Goal: Task Accomplishment & Management: Complete application form

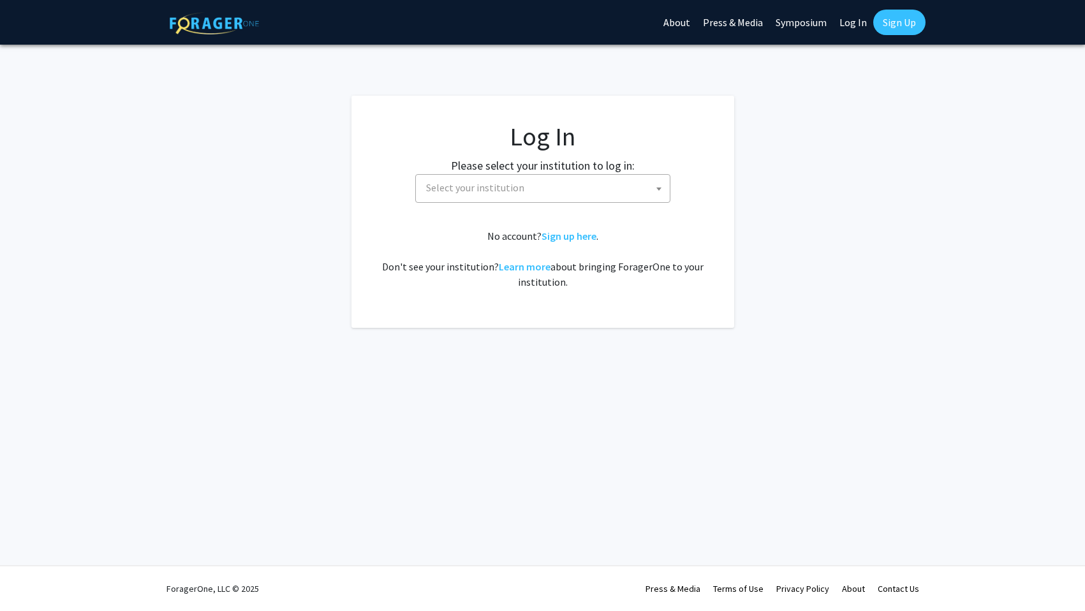
select select
click at [570, 175] on span "Select your institution" at bounding box center [545, 188] width 249 height 26
type input "[PERSON_NAME]"
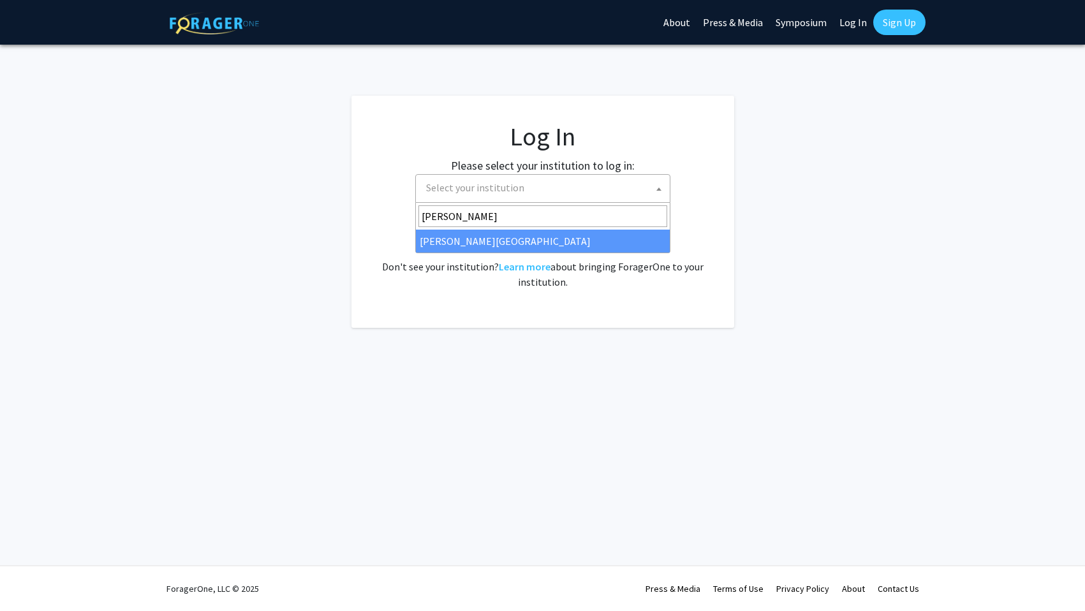
select select "21"
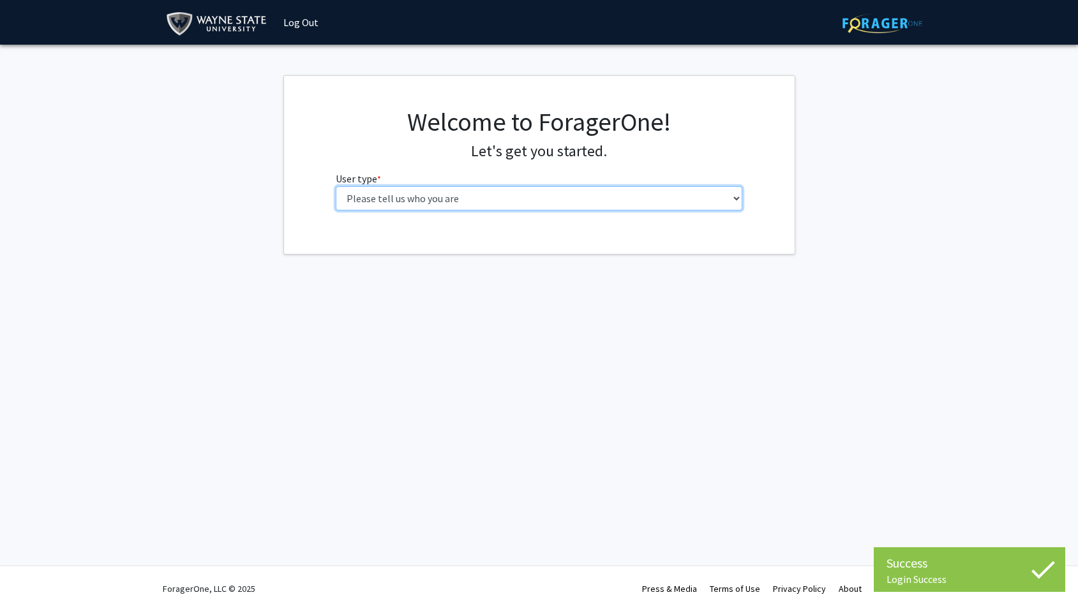
click at [336, 186] on select "Please tell us who you are Undergraduate Student Master's Student Doctoral Cand…" at bounding box center [539, 198] width 406 height 24
select select "1: undergrad"
click option "Undergraduate Student" at bounding box center [0, 0] width 0 height 0
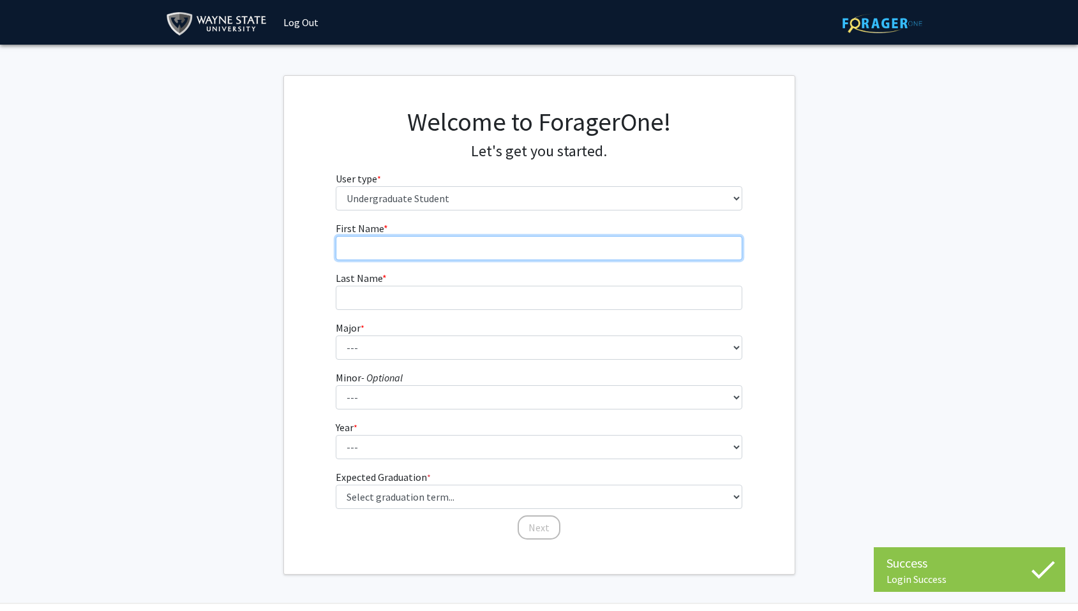
click at [421, 253] on input "First Name * required" at bounding box center [539, 248] width 406 height 24
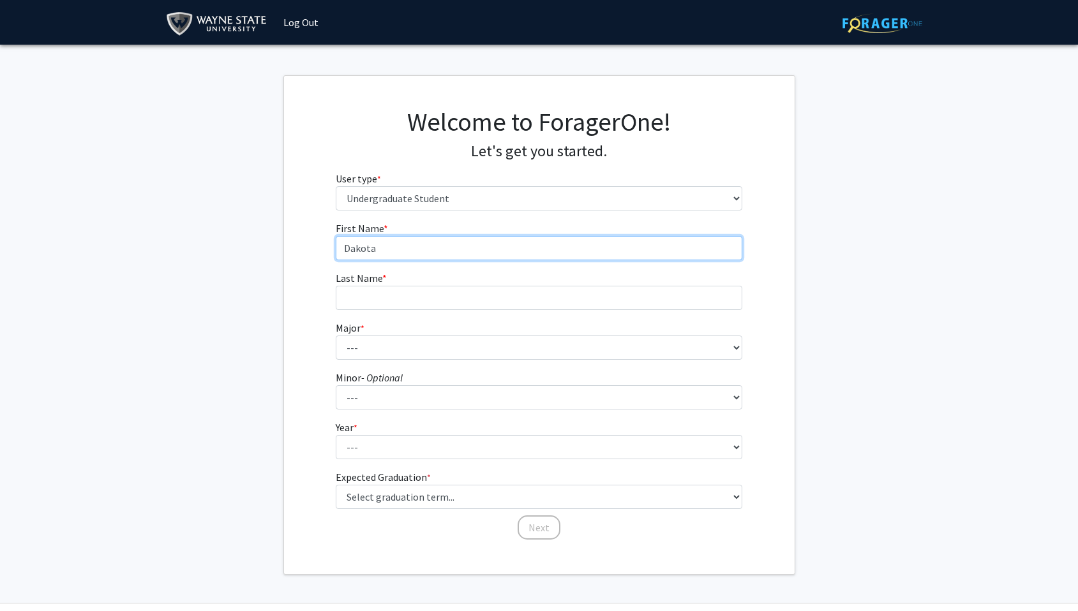
type input "Dakota"
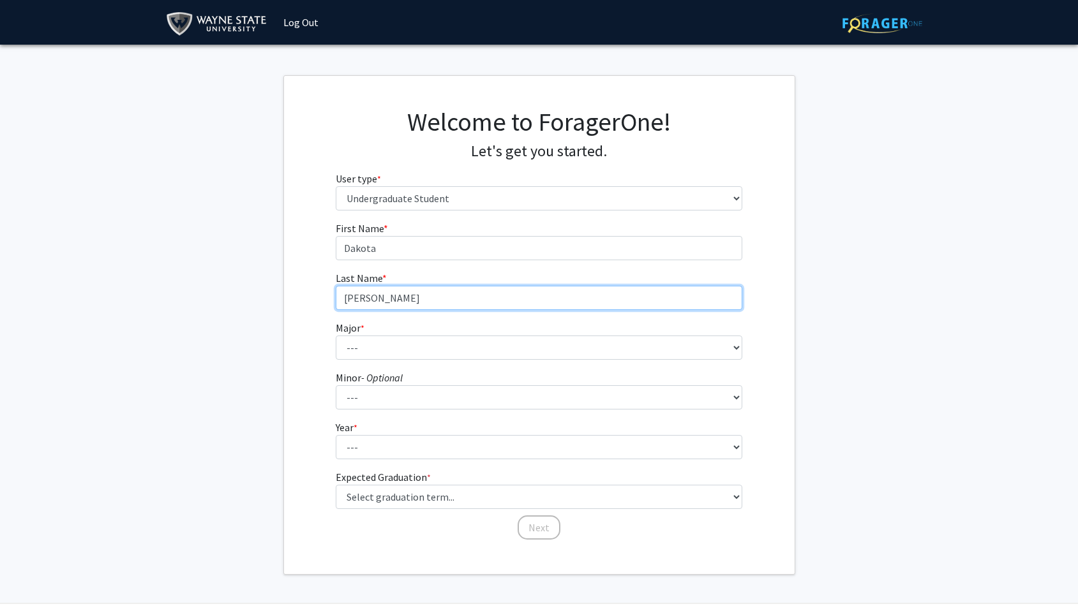
type input "[PERSON_NAME]"
click at [427, 333] on fg-select "Major * required --- Accounting African American Studies Anthropology [MEDICAL_…" at bounding box center [539, 340] width 406 height 40
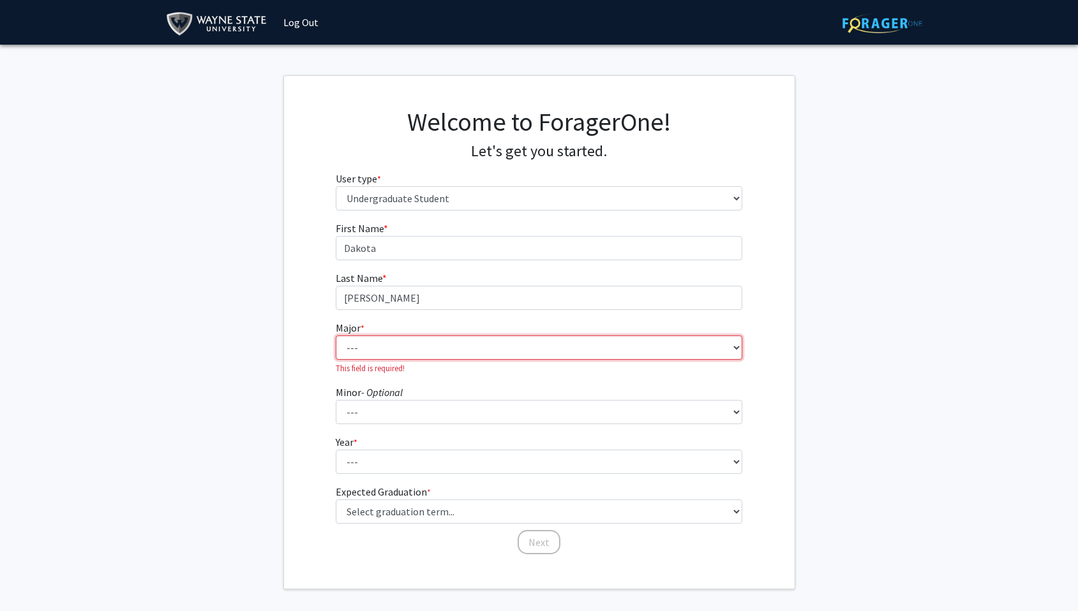
click at [336, 336] on select "--- Accounting African American Studies Anthropology Applied Behavior Analysis …" at bounding box center [539, 348] width 406 height 24
select select "22: 1802"
click option "Computer Science" at bounding box center [0, 0] width 0 height 0
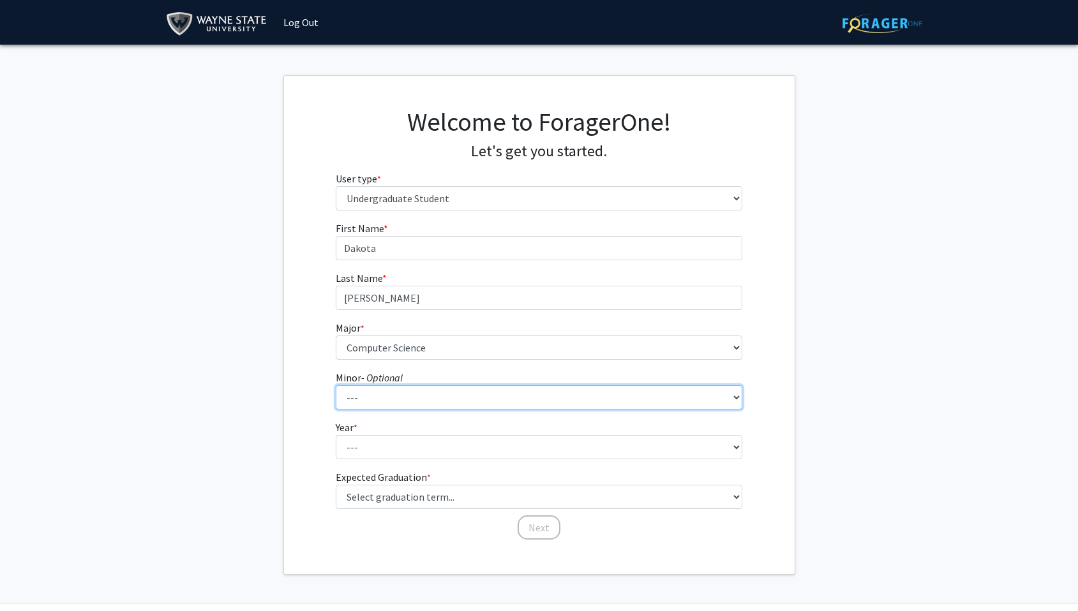
click at [336, 385] on select "--- African American Studies Africana Theatre and Dance Animation and Interacti…" at bounding box center [539, 397] width 406 height 24
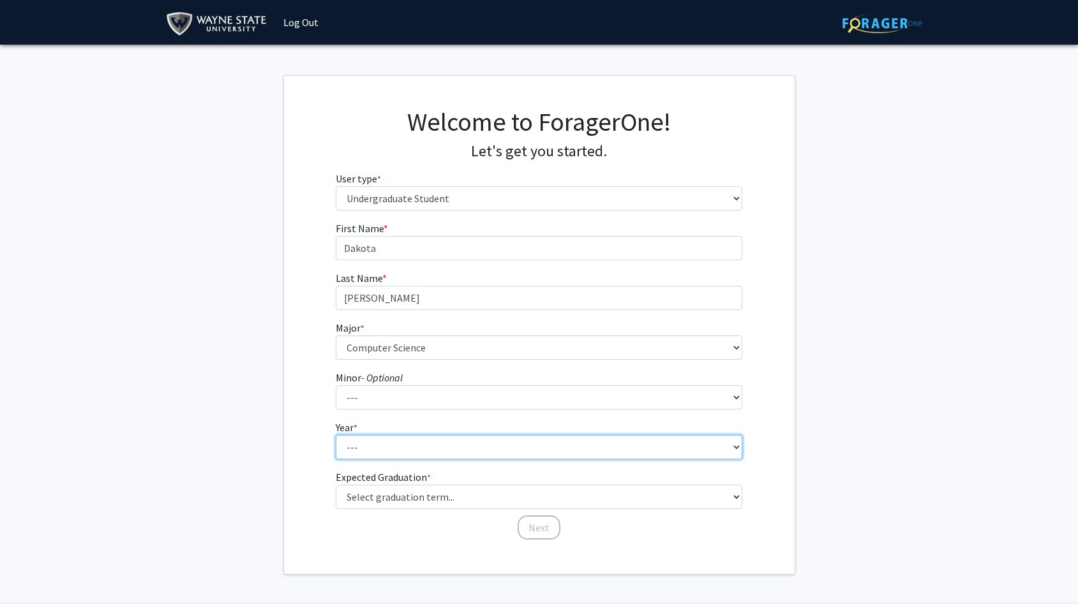
click at [336, 435] on select "--- First-year Sophomore Junior Senior Postbaccalaureate Certificate" at bounding box center [539, 447] width 406 height 24
select select "2: sophomore"
click option "Sophomore" at bounding box center [0, 0] width 0 height 0
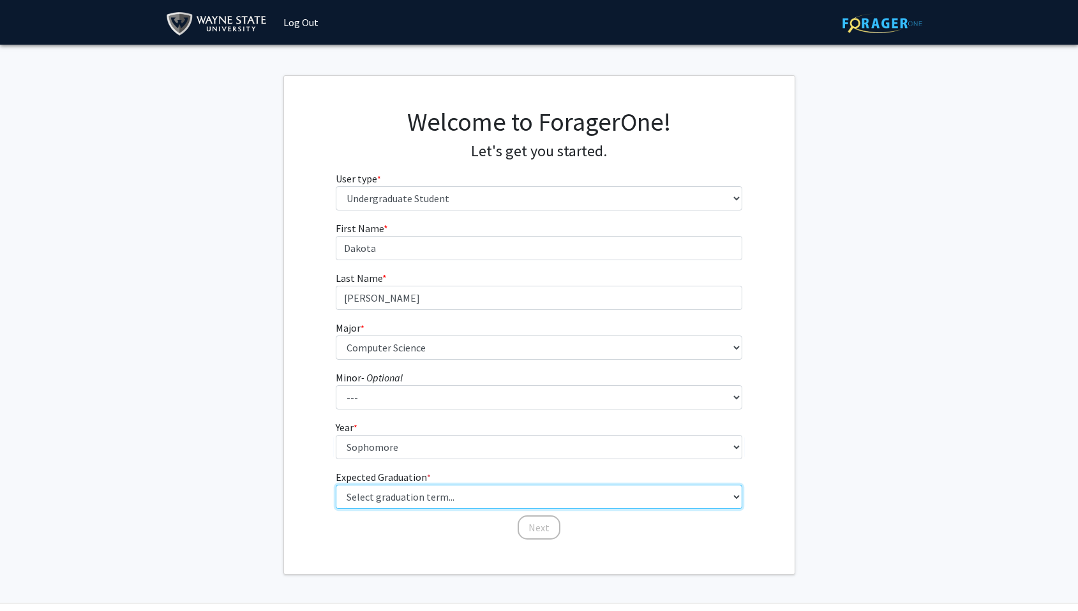
click at [336, 485] on select "Select graduation term... Spring 2025 Summer 2025 Fall 2025 Winter 2025 Spring …" at bounding box center [539, 497] width 406 height 24
click option "Spring 2028" at bounding box center [0, 0] width 0 height 0
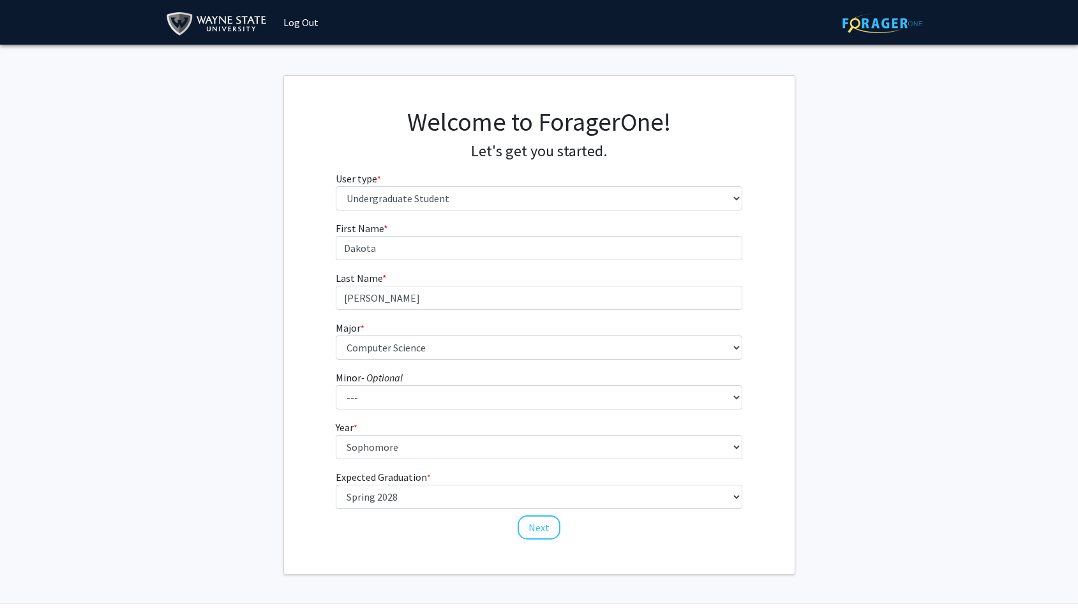
drag, startPoint x: 383, startPoint y: 485, endPoint x: 384, endPoint y: 496, distance: 10.9
click at [383, 485] on fg-graduation-dropdown "Expected Graduation * required Select graduation term... Spring 2025 Summer 202…" at bounding box center [539, 490] width 406 height 40
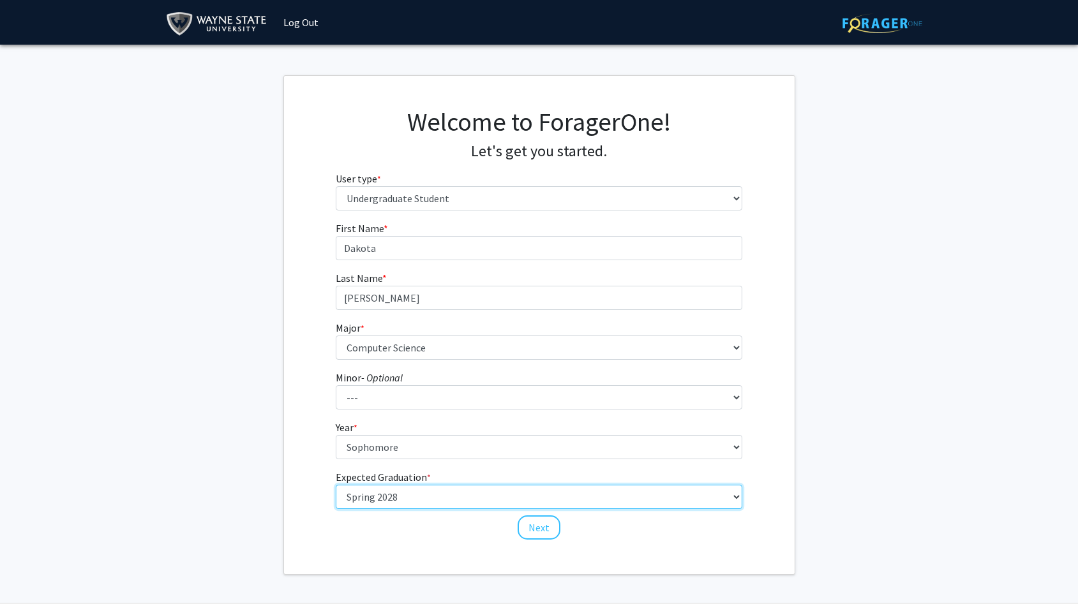
click at [336, 485] on select "Select graduation term... Spring 2025 Summer 2025 Fall 2025 Winter 2025 Spring …" at bounding box center [539, 497] width 406 height 24
select select "16: winter_2028"
click option "Winter 2028" at bounding box center [0, 0] width 0 height 0
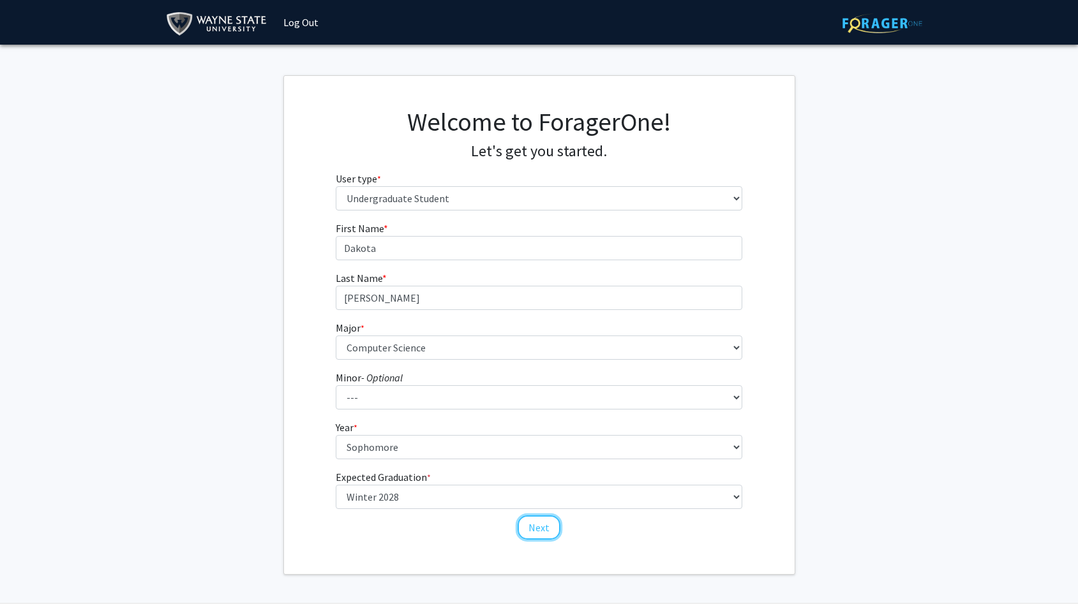
click at [549, 530] on button "Next" at bounding box center [539, 528] width 43 height 24
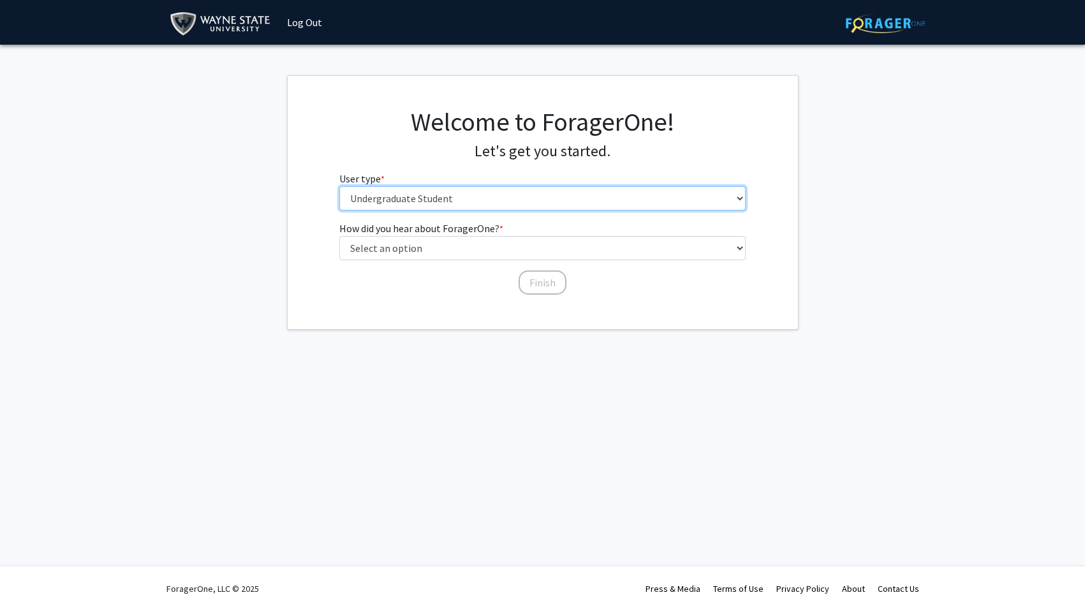
click option "Undergraduate Student" at bounding box center [0, 0] width 0 height 0
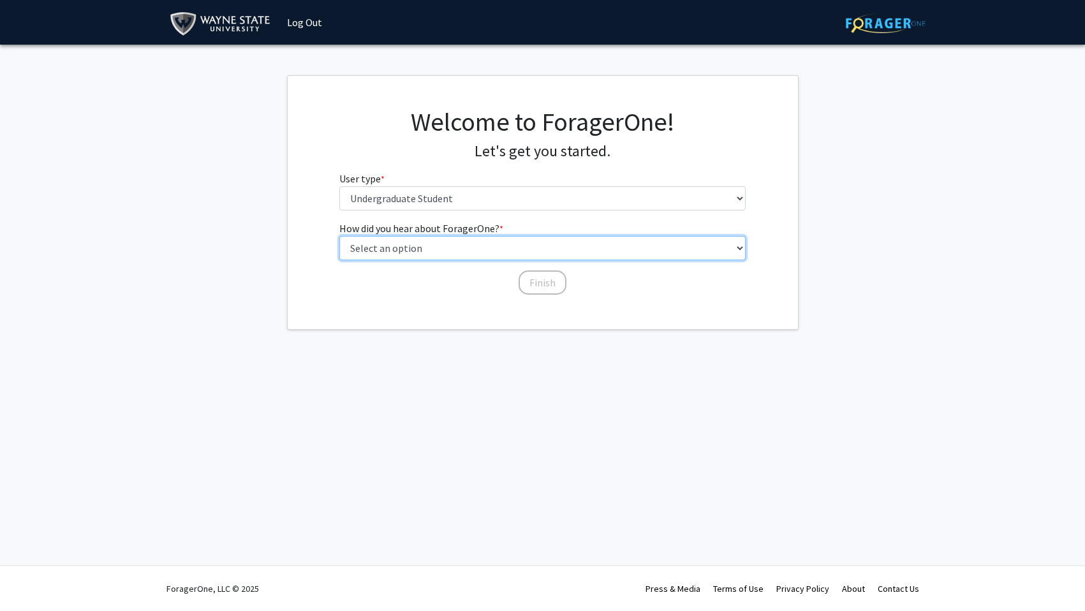
click at [339, 236] on select "Select an option Peer/student recommendation Faculty/staff recommendation Unive…" at bounding box center [542, 248] width 406 height 24
select select "2: faculty_recommendation"
click option "Faculty/staff recommendation" at bounding box center [0, 0] width 0 height 0
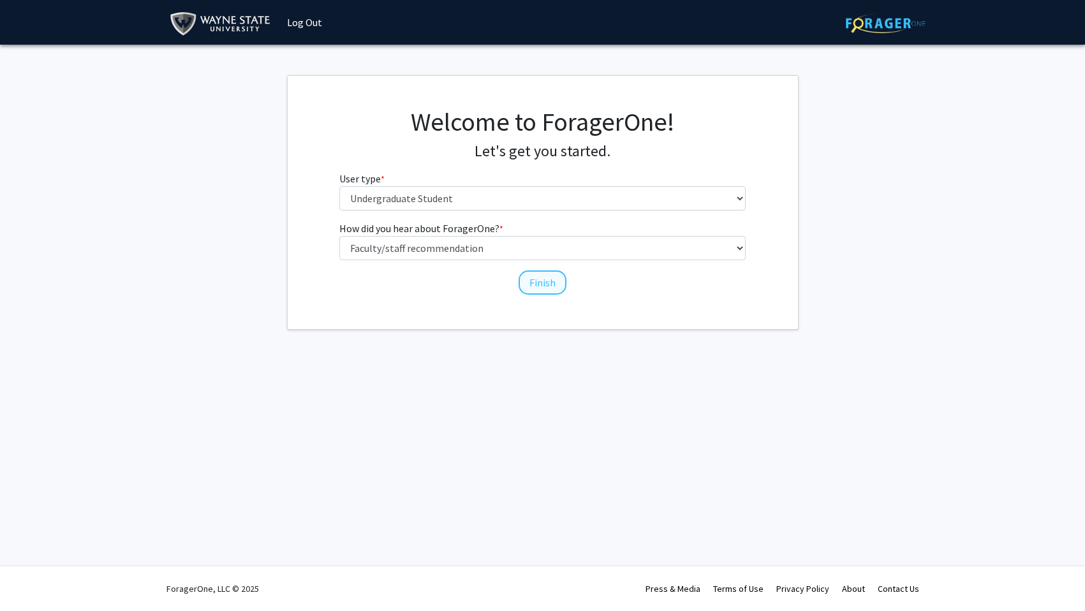
drag, startPoint x: 533, startPoint y: 297, endPoint x: 528, endPoint y: 289, distance: 9.2
click at [532, 294] on div "Welcome to ForagerOne! Let's get you started. User type * required Please tell …" at bounding box center [543, 202] width 510 height 253
click at [532, 279] on button "Finish" at bounding box center [543, 283] width 48 height 24
